Goal: Information Seeking & Learning: Learn about a topic

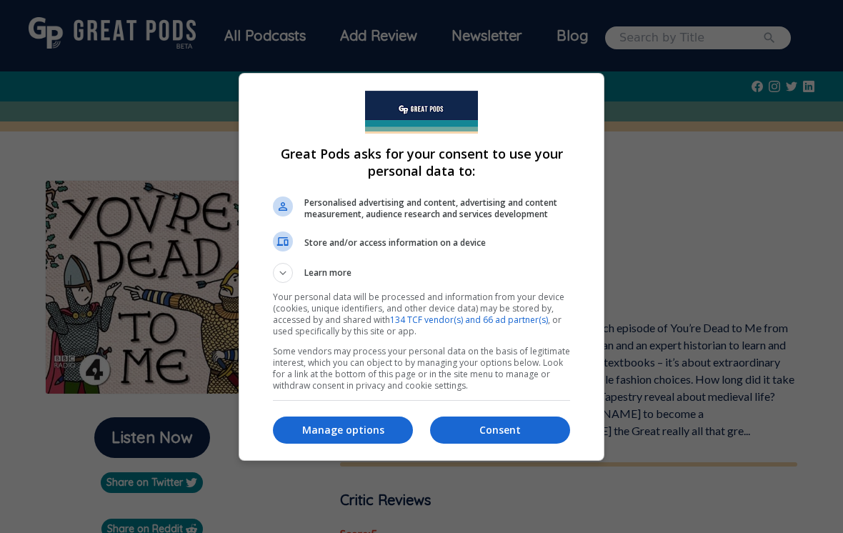
scroll to position [39, 0]
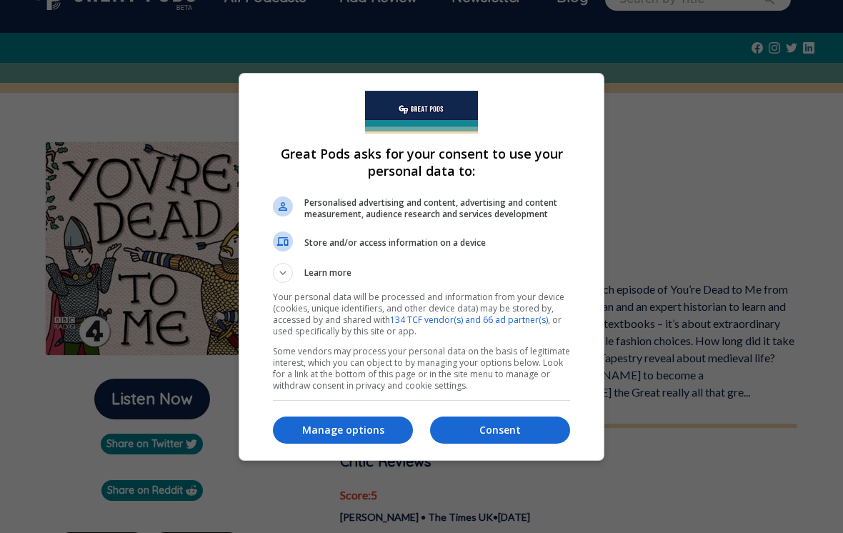
click at [382, 437] on p "Manage options" at bounding box center [343, 430] width 140 height 14
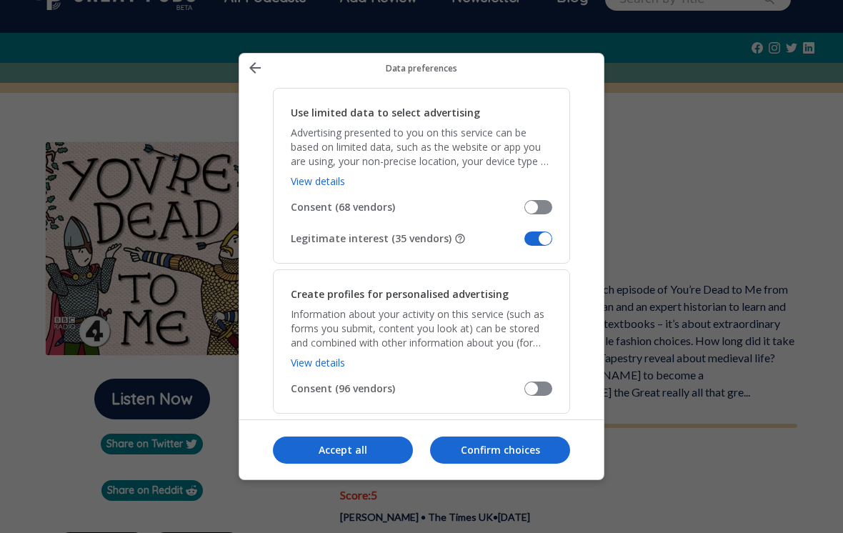
click at [546, 244] on span "Manage your data" at bounding box center [538, 238] width 28 height 14
click at [524, 244] on input "Legitimate interest (35 vendors)" at bounding box center [524, 244] width 0 height 0
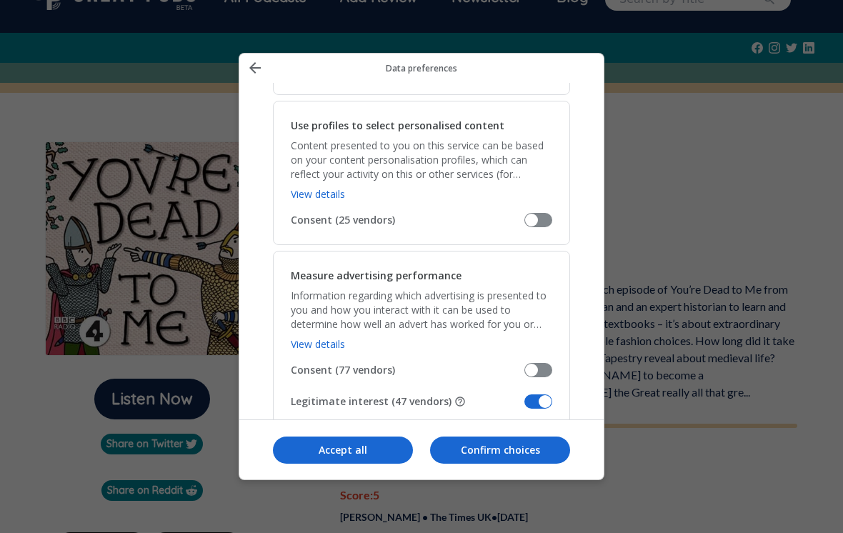
scroll to position [1071, 0]
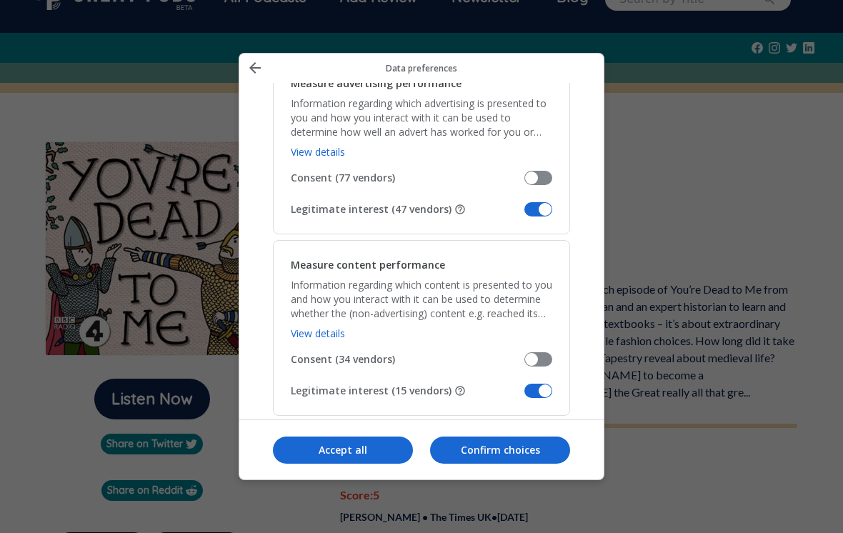
click at [549, 215] on span "Manage your data" at bounding box center [538, 209] width 28 height 14
click at [524, 214] on input "Legitimate interest (47 vendors)" at bounding box center [524, 214] width 0 height 0
click at [546, 396] on span "Manage your data" at bounding box center [538, 391] width 28 height 14
click at [524, 396] on input "Legitimate interest (15 vendors)" at bounding box center [524, 396] width 0 height 0
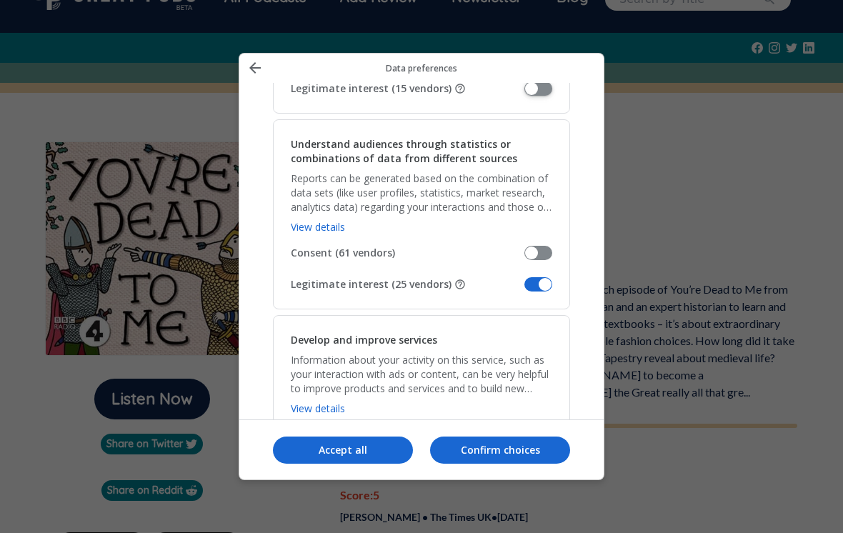
scroll to position [1411, 0]
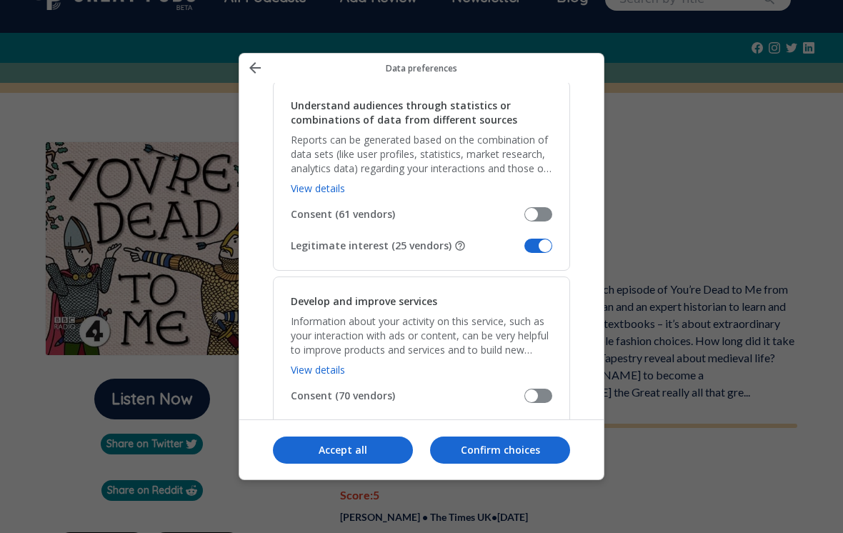
click at [543, 251] on span "Manage your data" at bounding box center [538, 246] width 28 height 14
click at [524, 251] on input "Legitimate interest (25 vendors)" at bounding box center [524, 251] width 0 height 0
click at [546, 430] on span "Manage your data" at bounding box center [538, 427] width 28 height 14
click at [524, 432] on input "Legitimate interest (37 vendors)" at bounding box center [524, 432] width 0 height 0
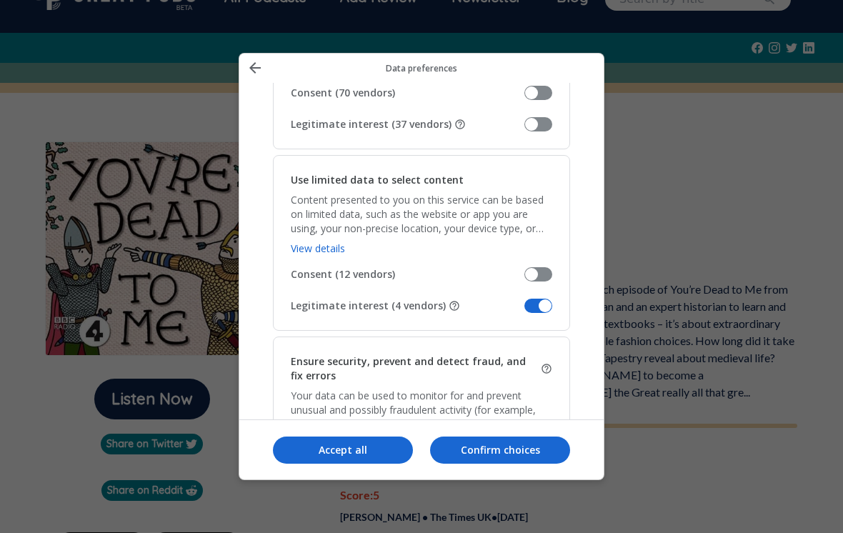
click at [548, 303] on span "Manage your data" at bounding box center [538, 306] width 28 height 14
click at [524, 311] on input "Legitimate interest (4 vendors)" at bounding box center [524, 311] width 0 height 0
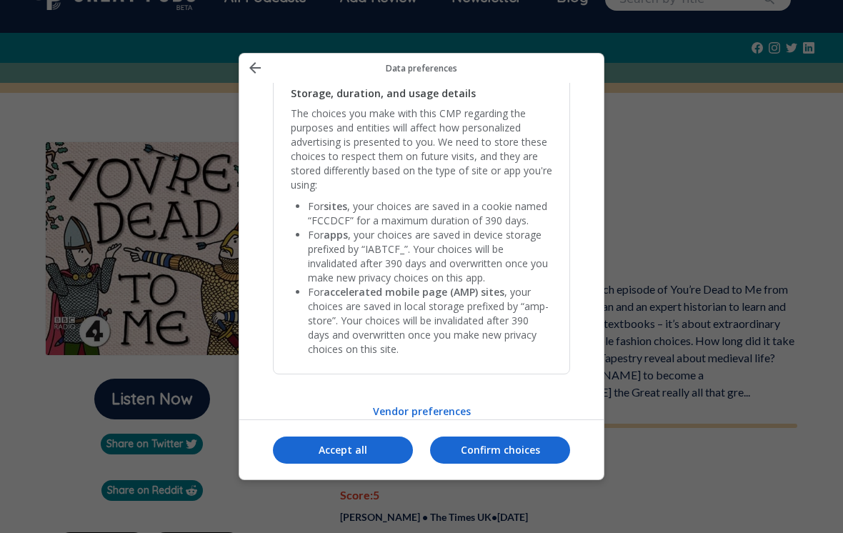
scroll to position [2991, 0]
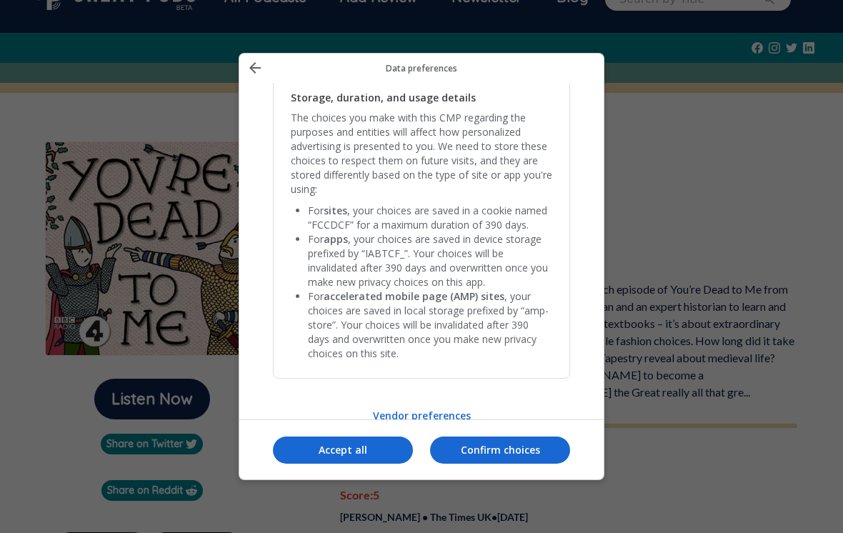
click at [492, 457] on p "Confirm choices" at bounding box center [500, 450] width 140 height 14
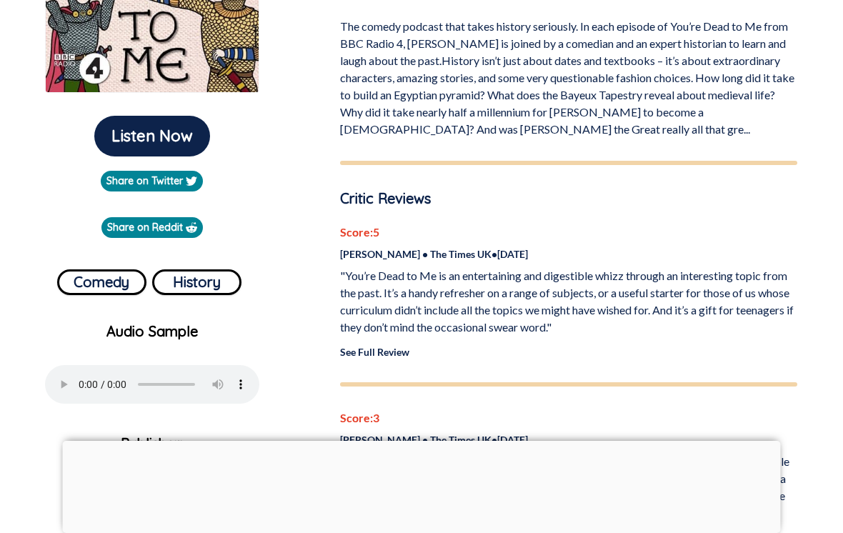
scroll to position [357, 0]
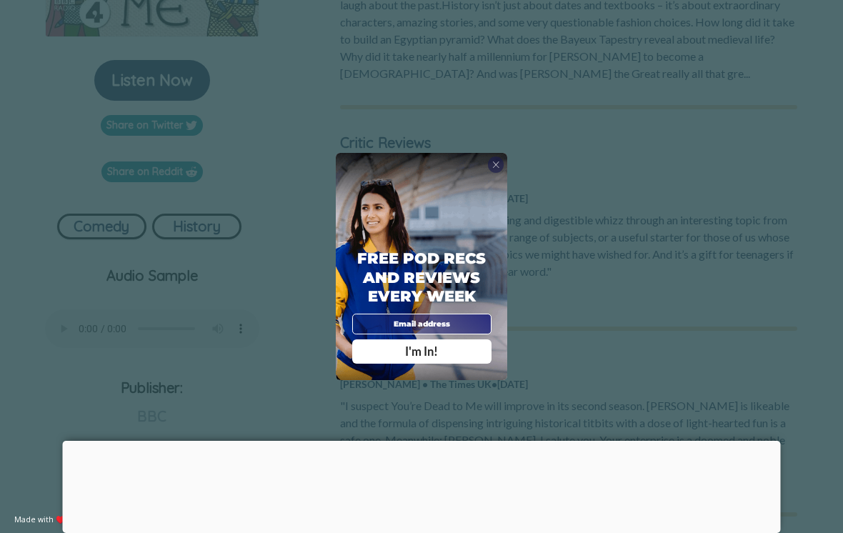
click at [491, 173] on div "X" at bounding box center [496, 164] width 16 height 16
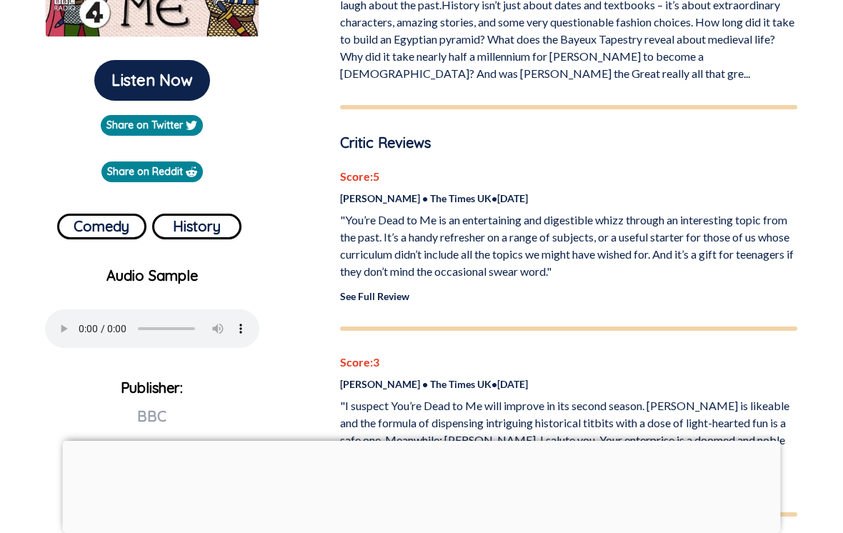
click at [354, 301] on link "See Full Review" at bounding box center [374, 296] width 69 height 12
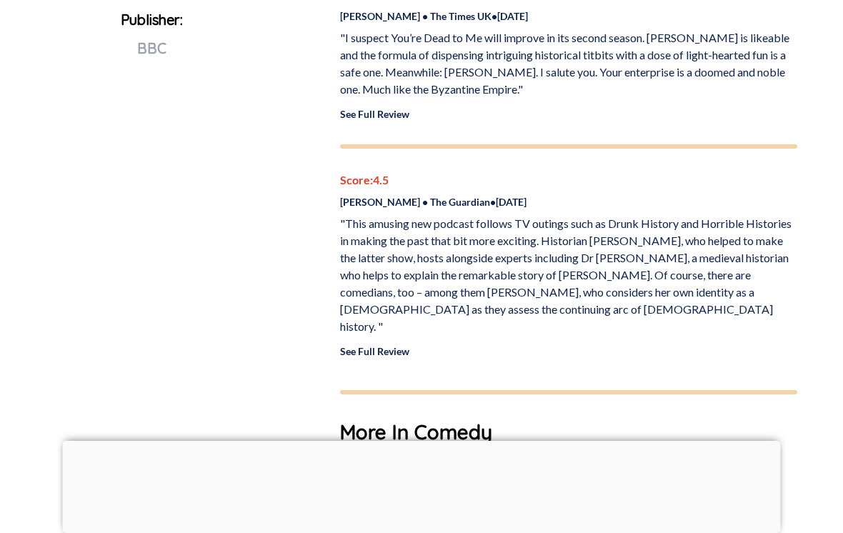
scroll to position [721, 0]
